Goal: Use online tool/utility

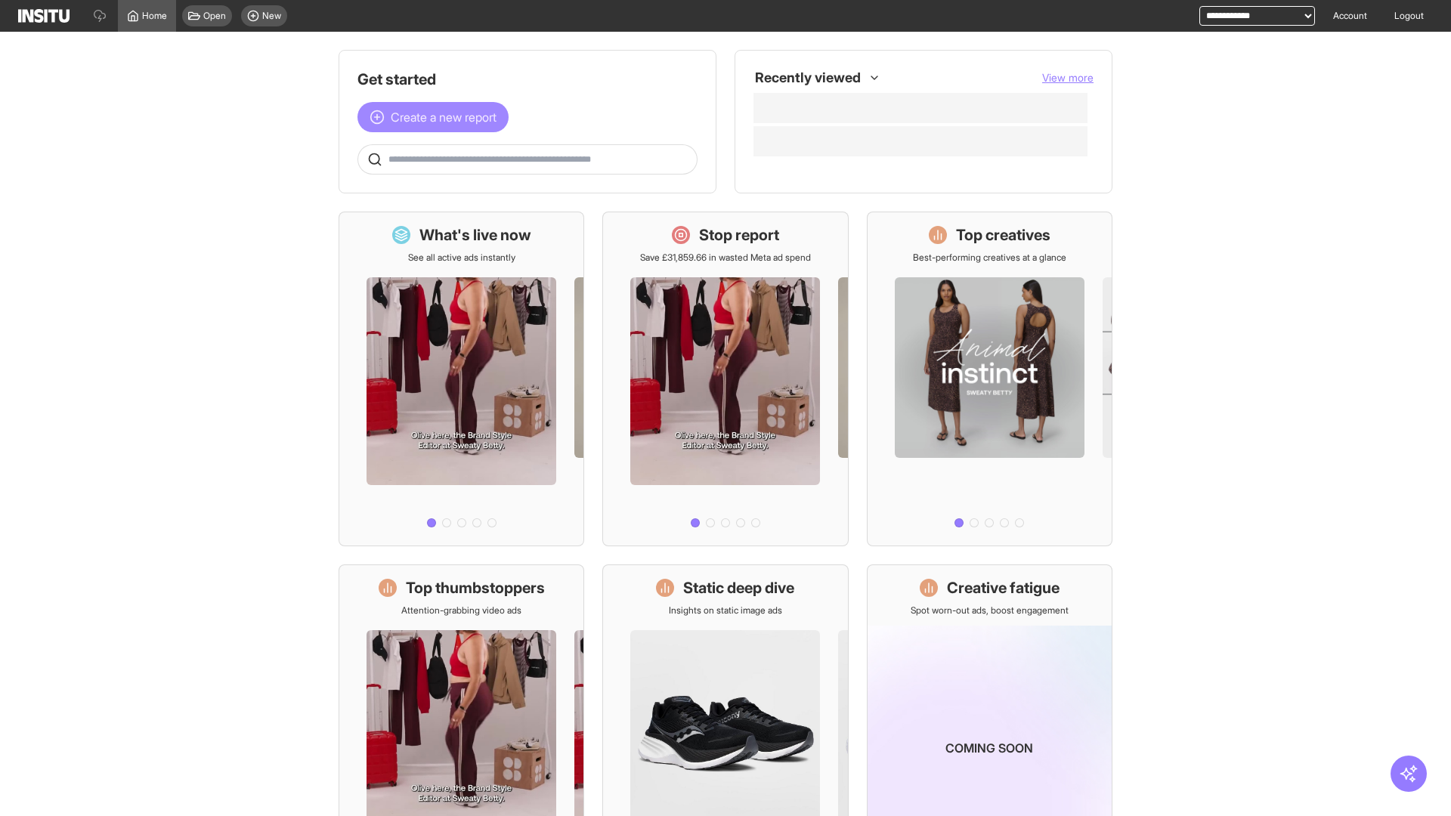
click at [437, 117] on span "Create a new report" at bounding box center [444, 117] width 106 height 18
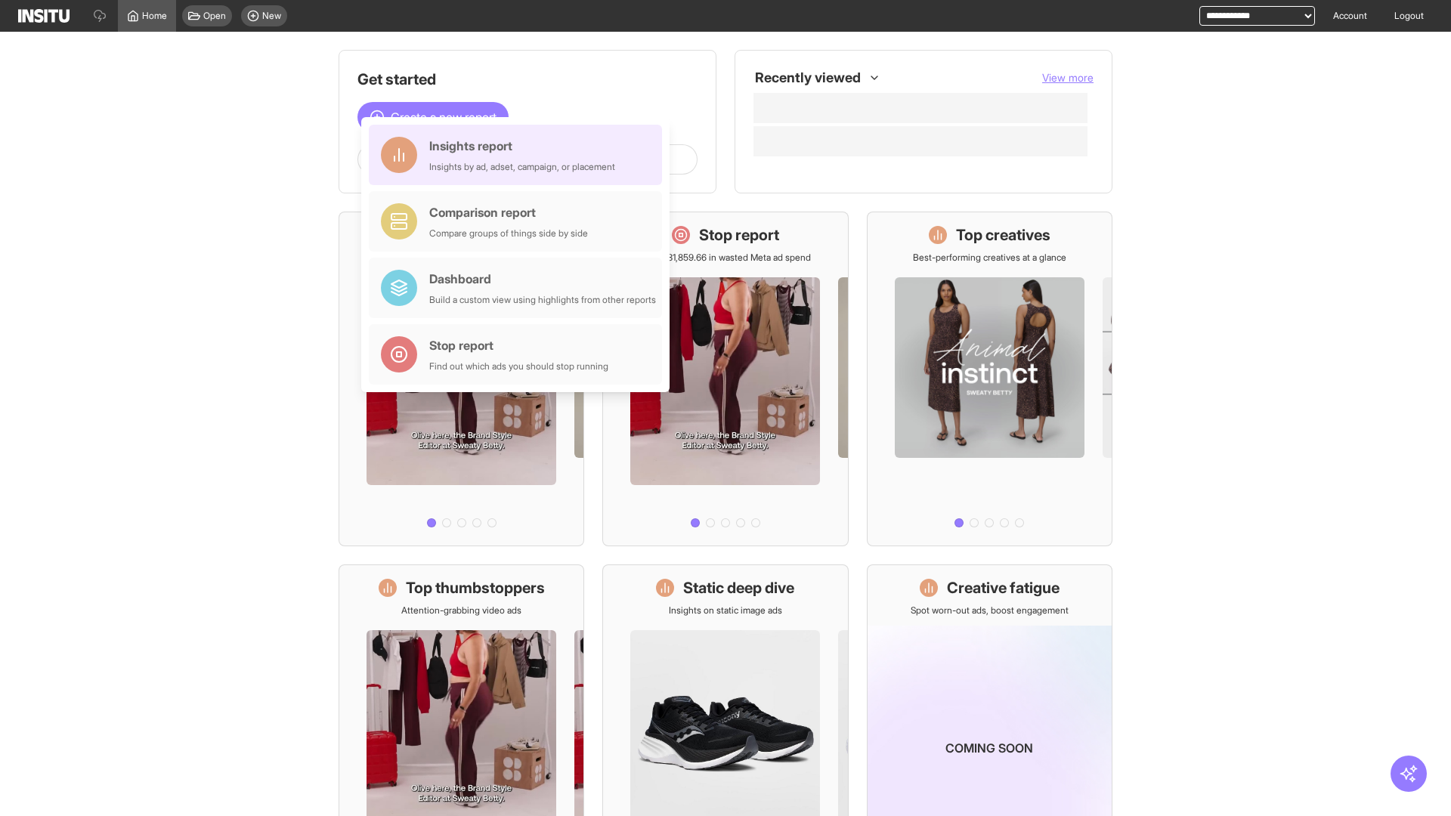
click at [519, 155] on div "Insights report Insights by ad, adset, campaign, or placement" at bounding box center [522, 155] width 186 height 36
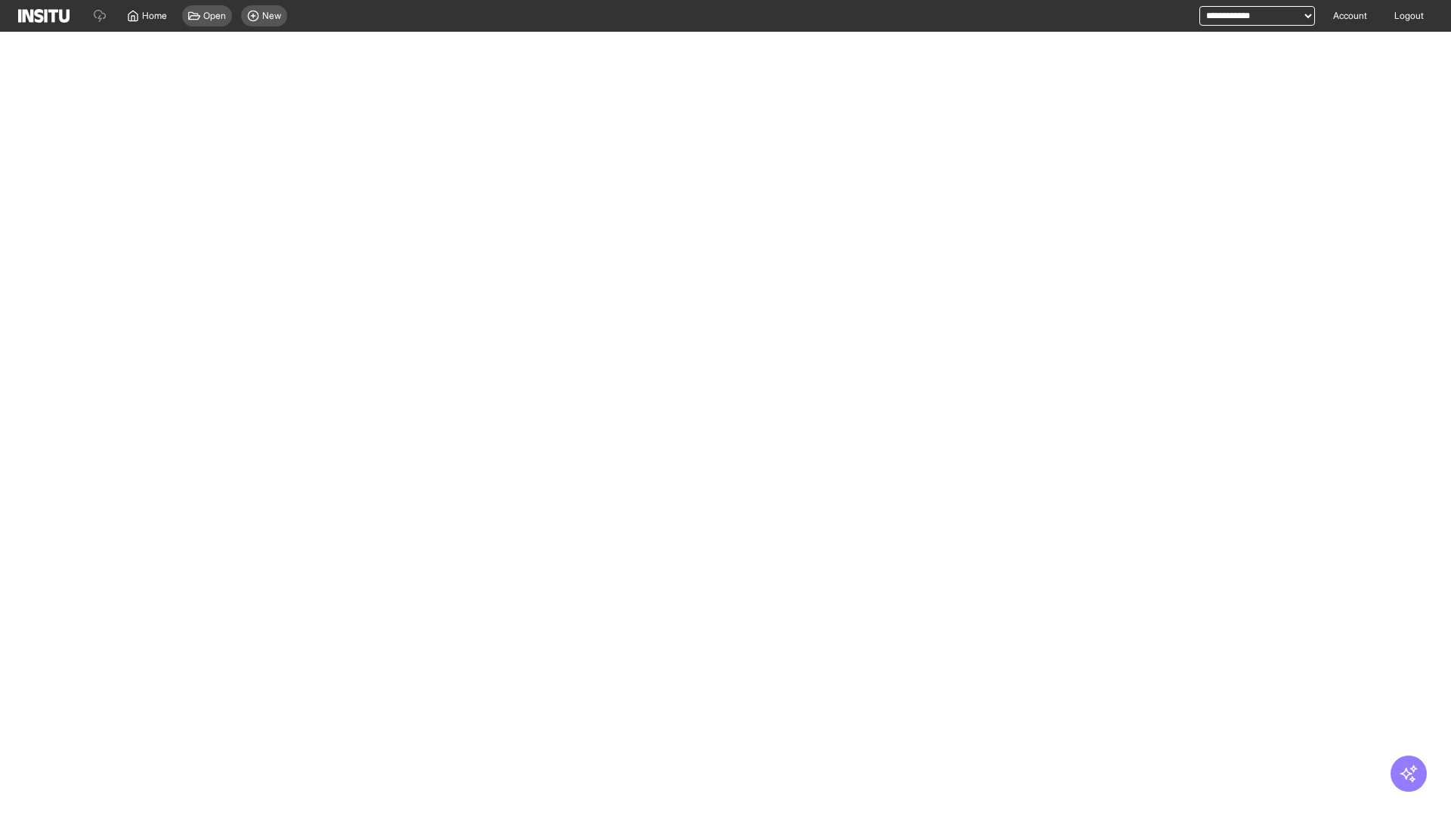
select select "**"
